Goal: Communication & Community: Answer question/provide support

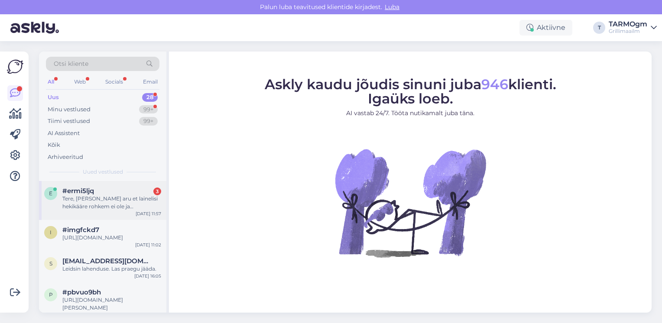
click at [88, 195] on div "Tere, [PERSON_NAME] aru et lainelisi hekikääre rohkem ei ole ja [PERSON_NAME], …" at bounding box center [111, 203] width 99 height 16
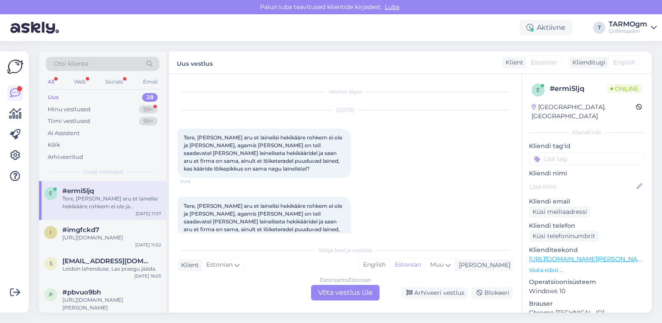
click at [329, 289] on div "Estonian to Estonian Võta vestlus üle" at bounding box center [345, 293] width 68 height 16
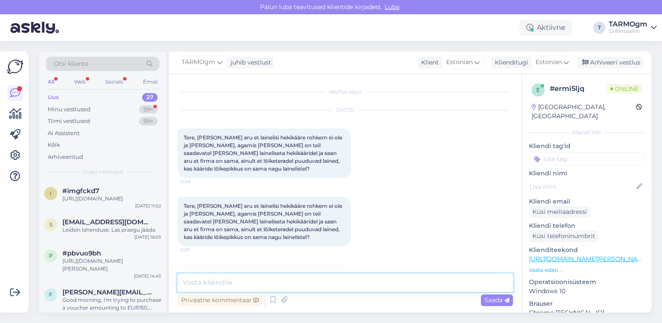
click at [236, 281] on textarea at bounding box center [345, 283] width 335 height 18
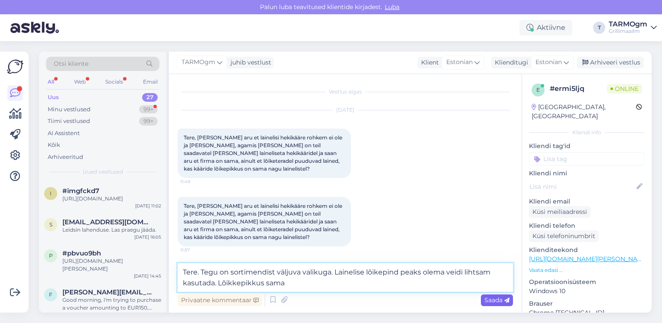
type textarea "Tere. Tegu on sortimendist väljuva valikuga. Lainelise lõikepind peaks olema ve…"
click at [492, 301] on span "Saada" at bounding box center [496, 300] width 25 height 8
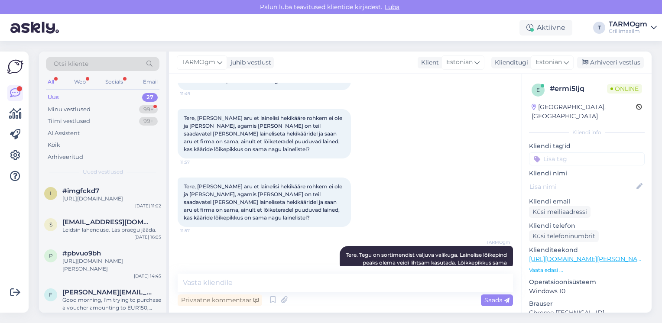
scroll to position [133, 0]
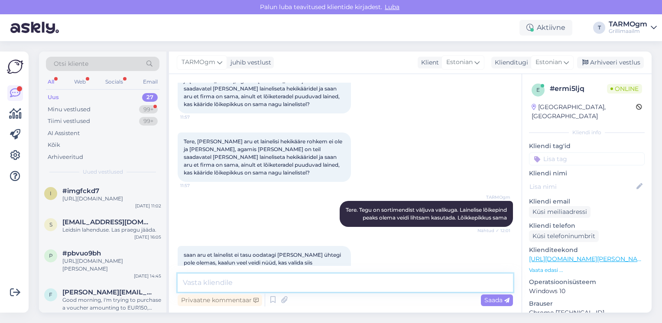
click at [247, 284] on textarea at bounding box center [345, 283] width 335 height 18
type textarea "s"
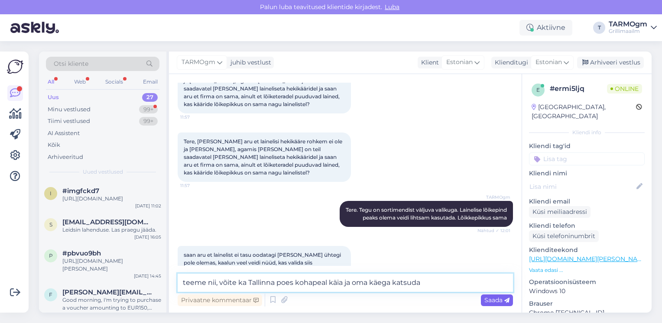
type textarea "teeme nii, võite ka Tallinna poes kohapeal käia ja oma käega katsuda"
click at [497, 300] on span "Saada" at bounding box center [496, 300] width 25 height 8
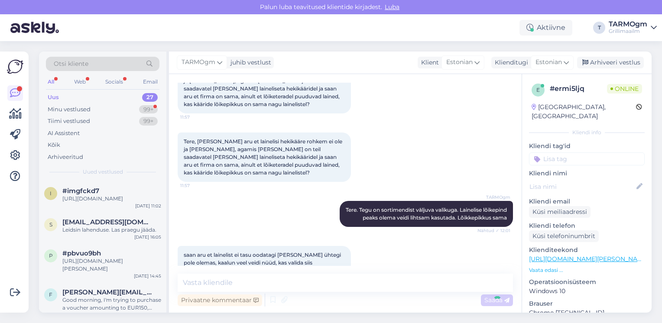
scroll to position [178, 0]
